Goal: Transaction & Acquisition: Obtain resource

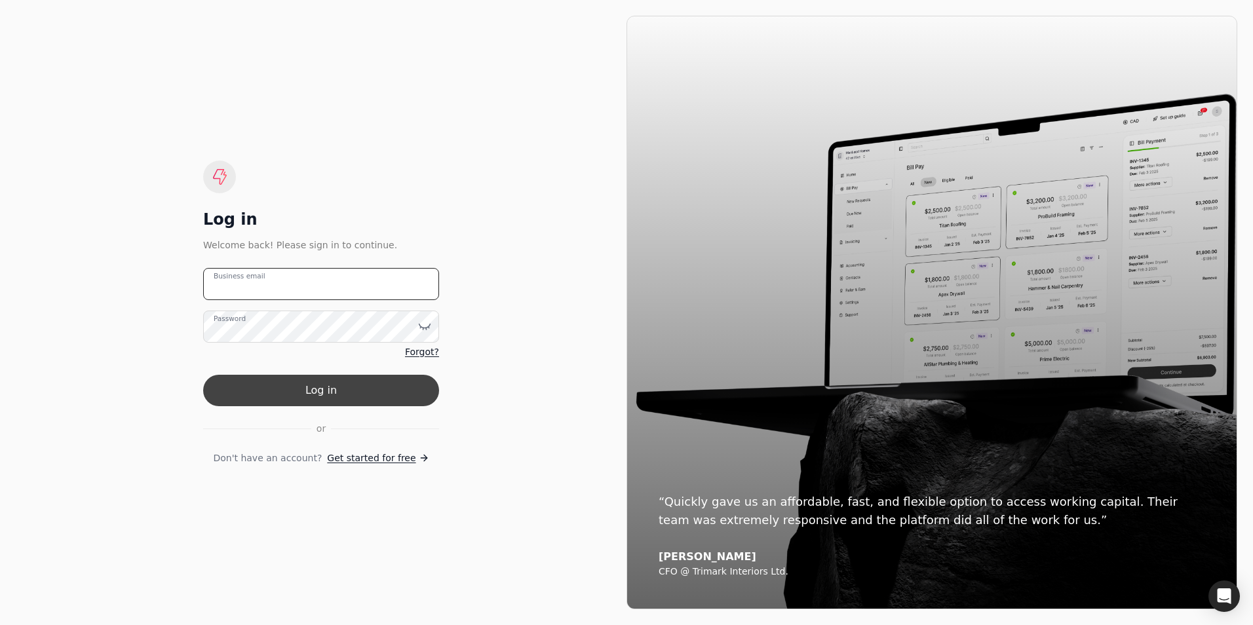
type email "[EMAIL_ADDRESS][DOMAIN_NAME]"
click at [313, 390] on button "Log in" at bounding box center [321, 390] width 236 height 31
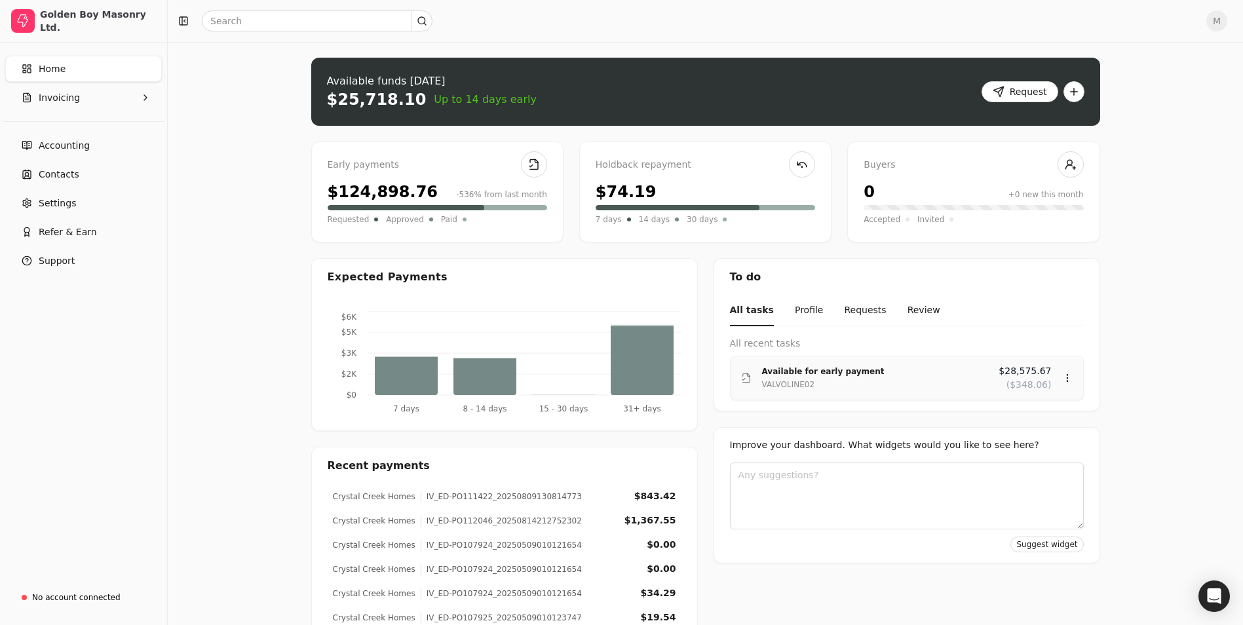
click at [977, 377] on div "Available for early payment" at bounding box center [875, 371] width 227 height 13
click at [1036, 421] on div "Review" at bounding box center [1042, 417] width 79 height 22
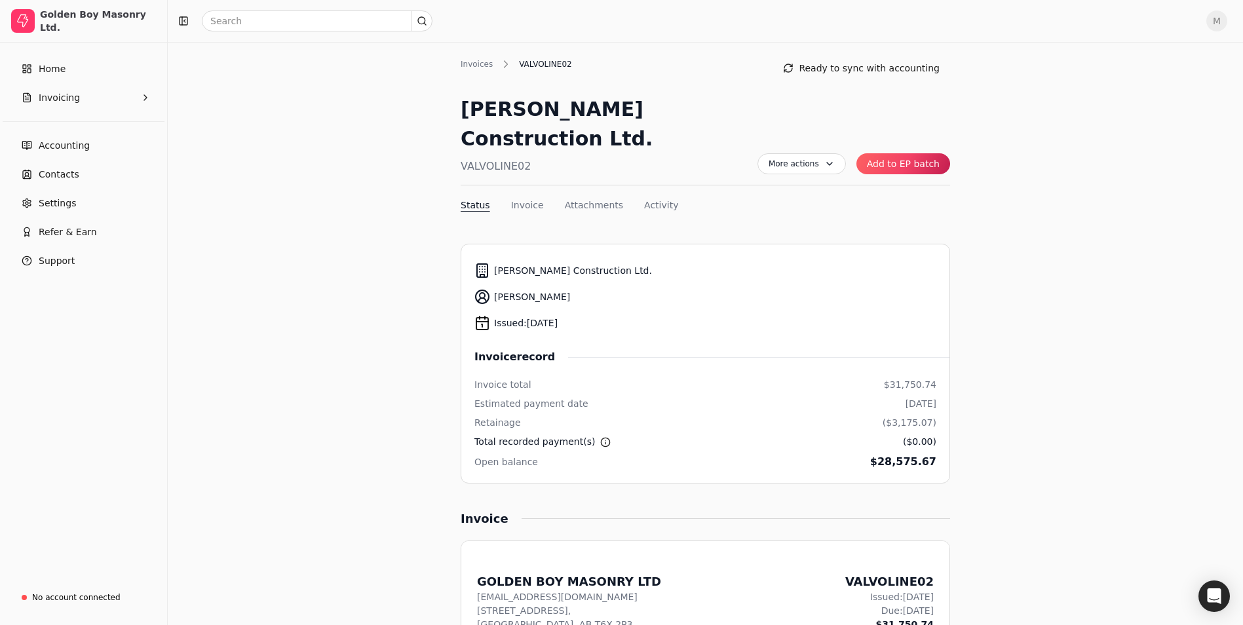
click at [923, 153] on button "Add to EP batch" at bounding box center [904, 163] width 94 height 21
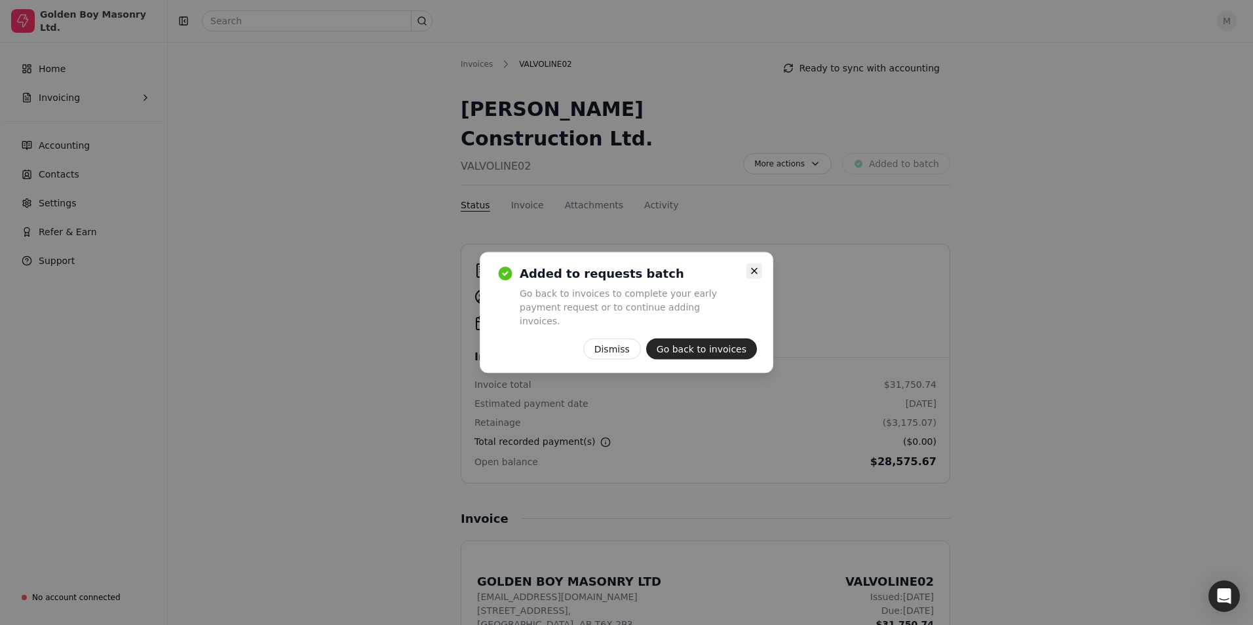
click at [757, 275] on icon "button" at bounding box center [754, 271] width 10 height 10
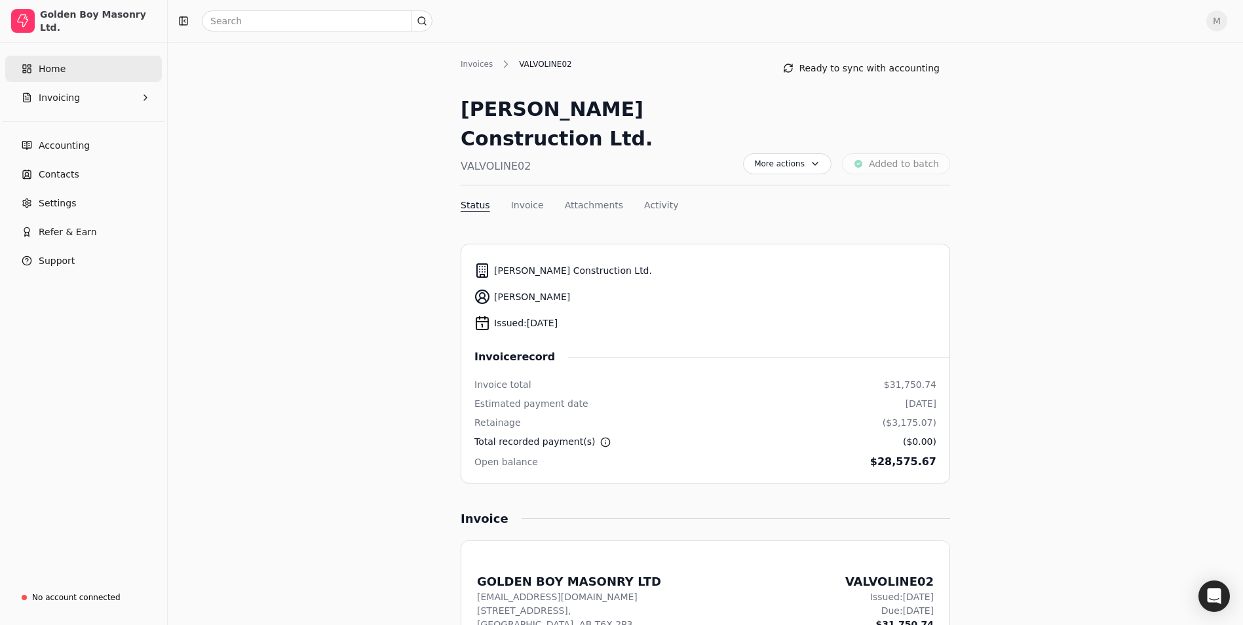
click at [75, 67] on link "Home" at bounding box center [83, 69] width 157 height 26
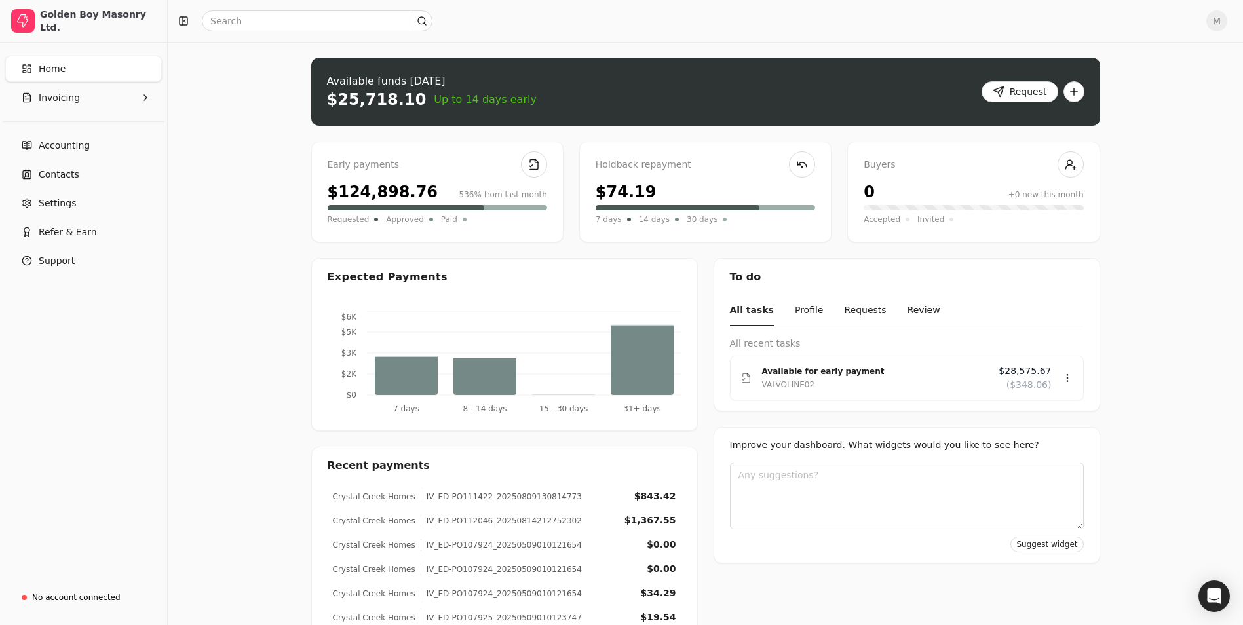
scroll to position [131, 0]
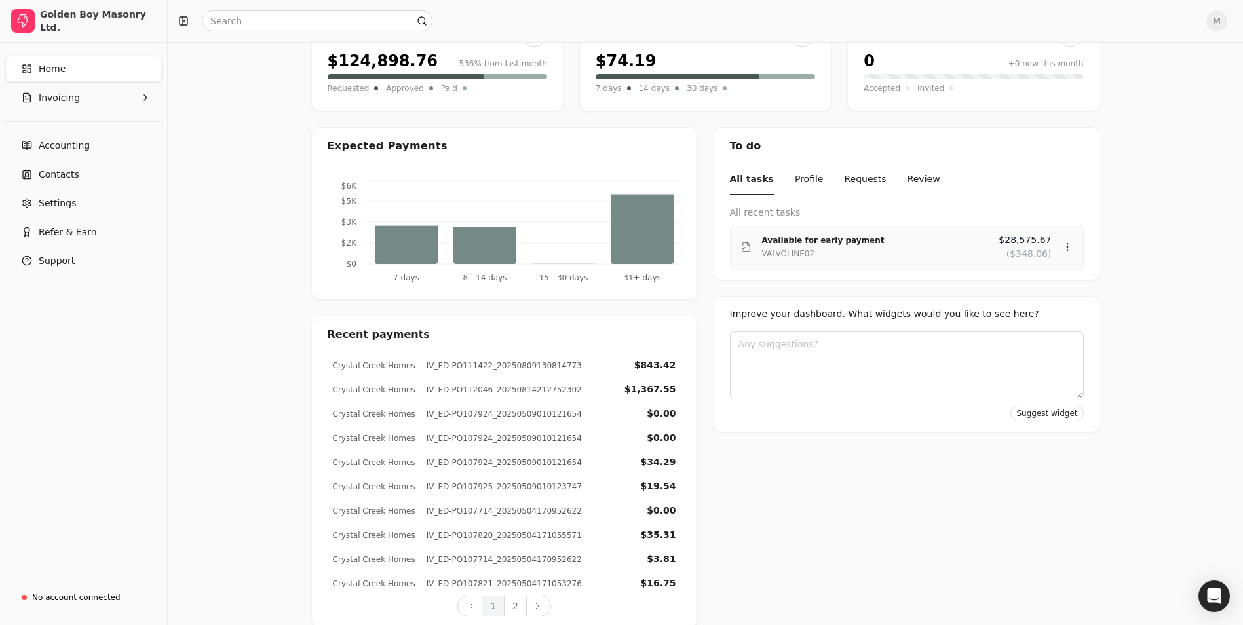
click at [962, 243] on div "Available for early payment" at bounding box center [875, 240] width 227 height 13
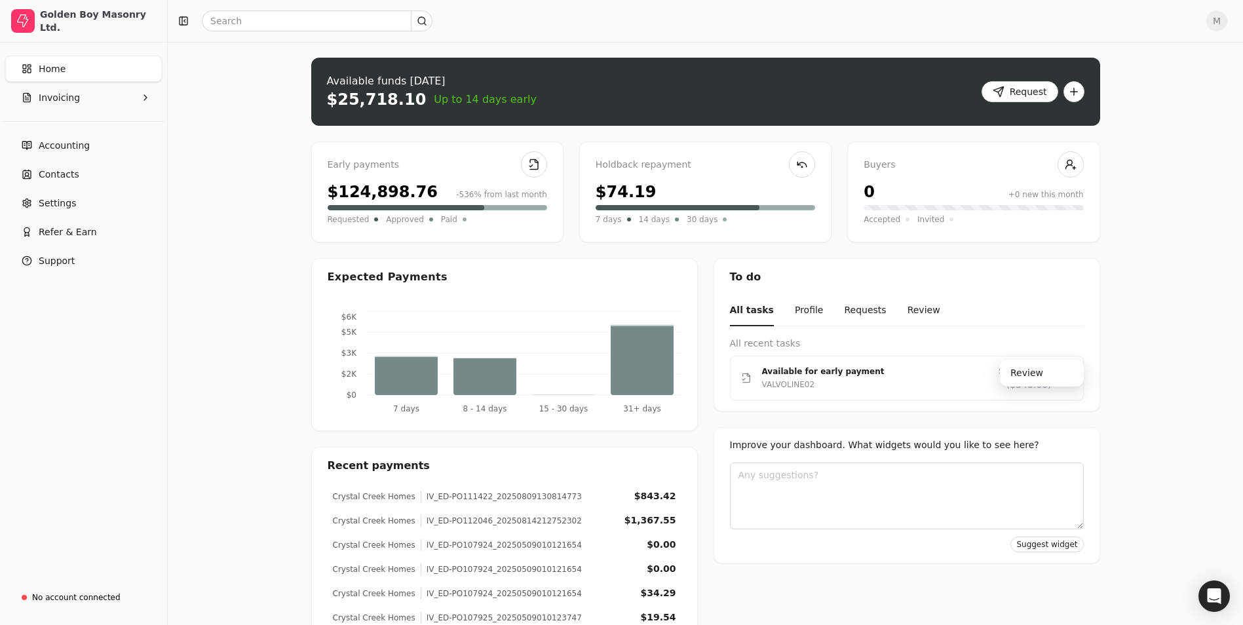
scroll to position [149, 0]
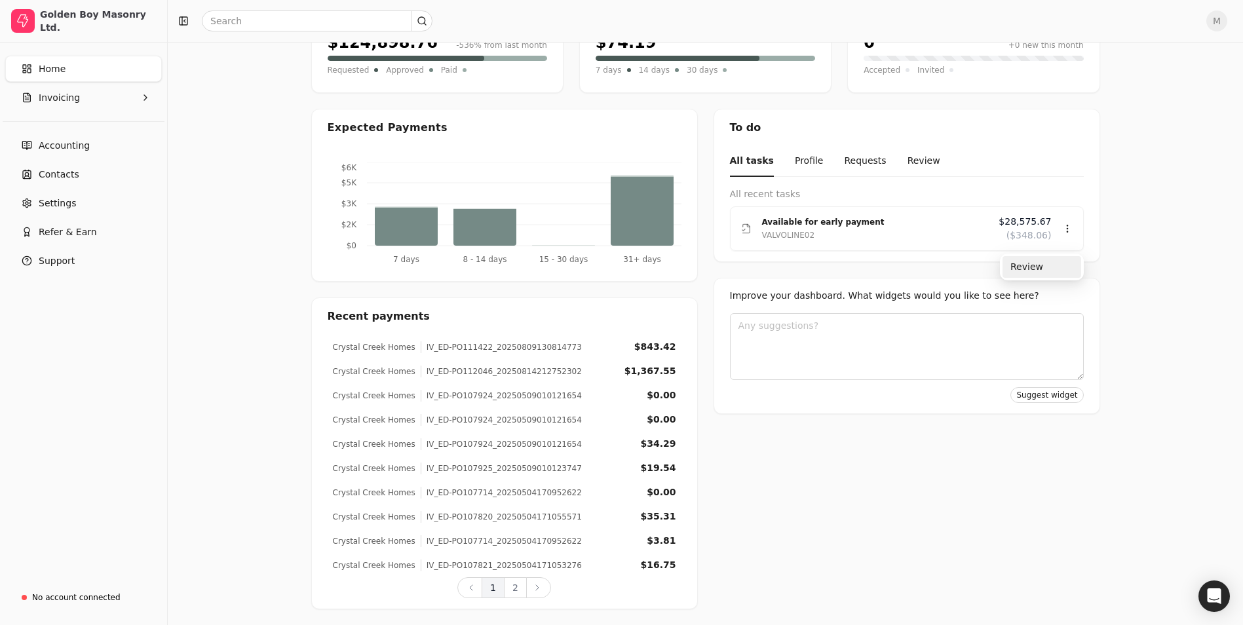
click at [1044, 264] on div "Review" at bounding box center [1042, 267] width 79 height 22
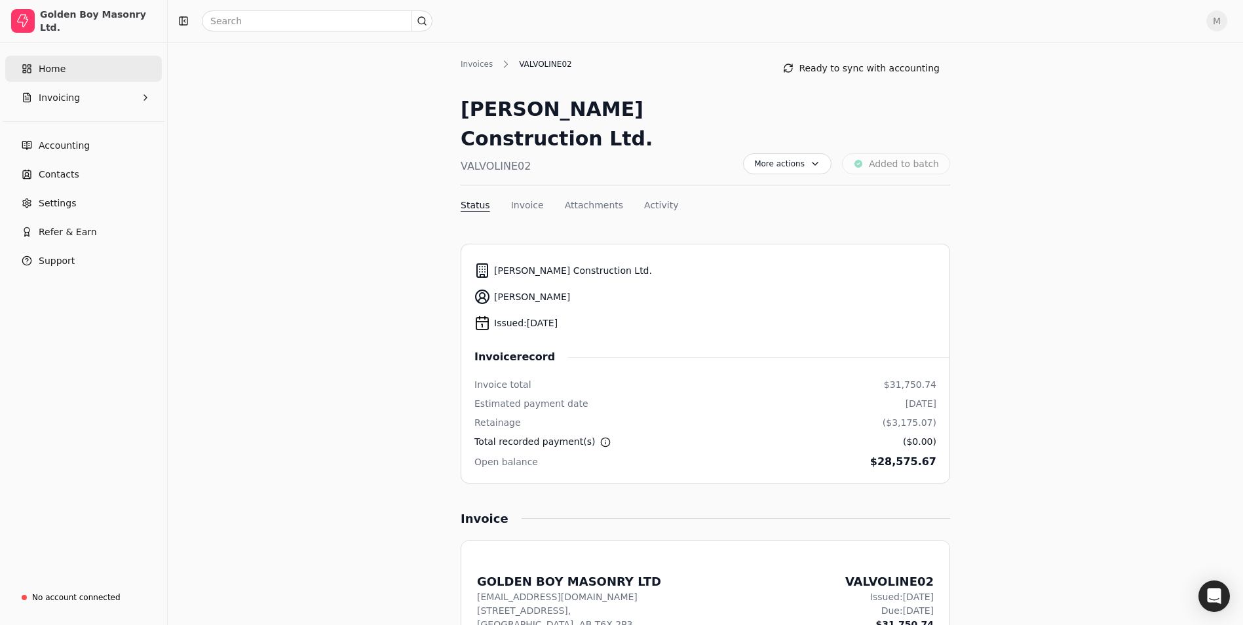
click at [53, 71] on span "Home" at bounding box center [52, 69] width 27 height 14
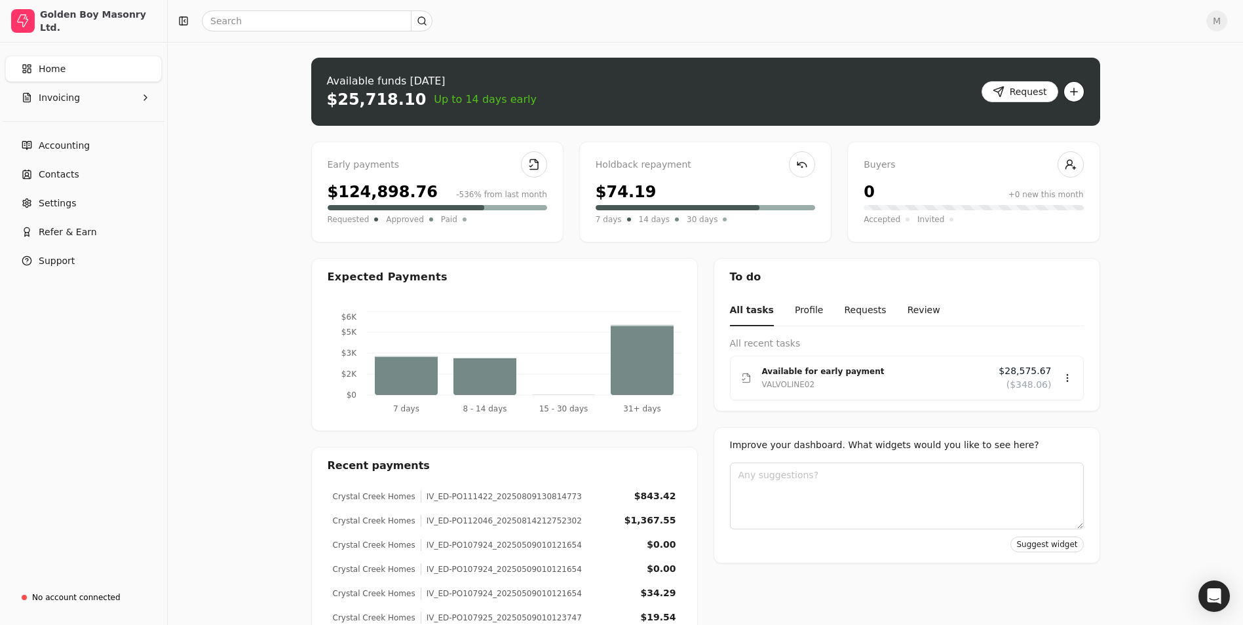
click at [1073, 90] on button "button" at bounding box center [1074, 91] width 21 height 21
click at [1136, 62] on div "Upload file: Drag your invoice here to upload or browse for files Available fun…" at bounding box center [706, 408] width 1076 height 733
click at [1069, 376] on icon at bounding box center [1067, 378] width 10 height 10
click at [1164, 293] on div "Upload file: Drag your invoice here to upload or browse for files Available fun…" at bounding box center [706, 408] width 1076 height 733
click at [1007, 89] on button "Request" at bounding box center [1020, 91] width 77 height 21
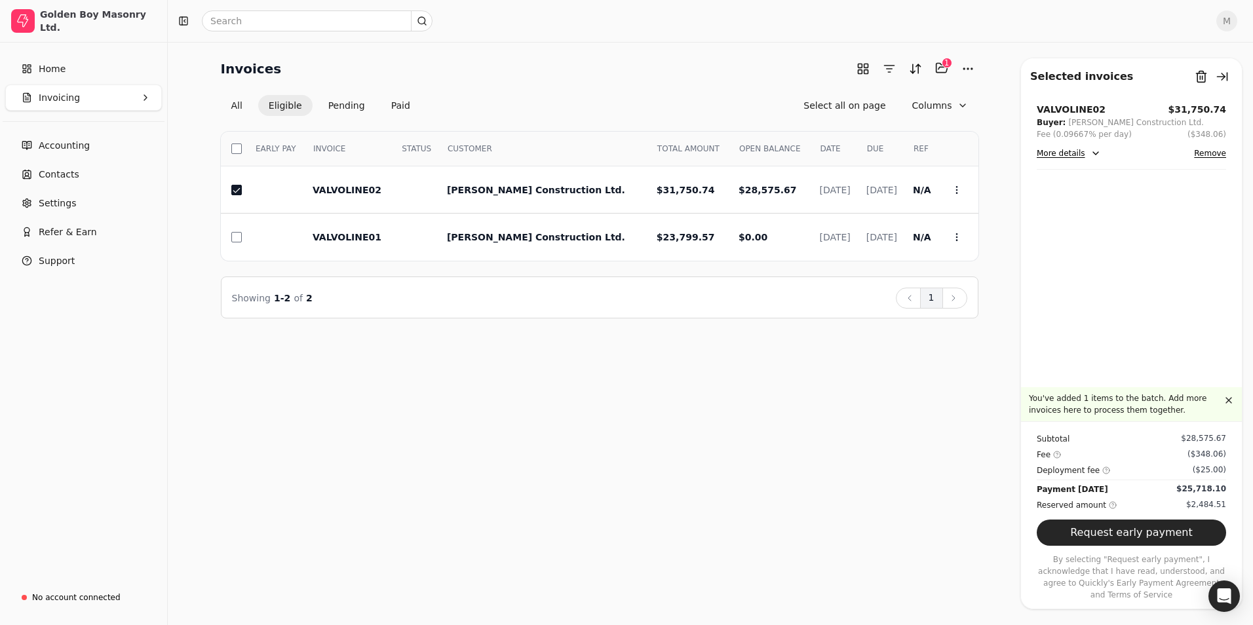
click at [1073, 150] on button "More details" at bounding box center [1069, 153] width 64 height 16
click at [814, 427] on div "Invoices Selected items: 1 1 All Eligible Pending Paid Select all on page Colum…" at bounding box center [710, 333] width 1085 height 583
